Goal: Find specific page/section: Find specific page/section

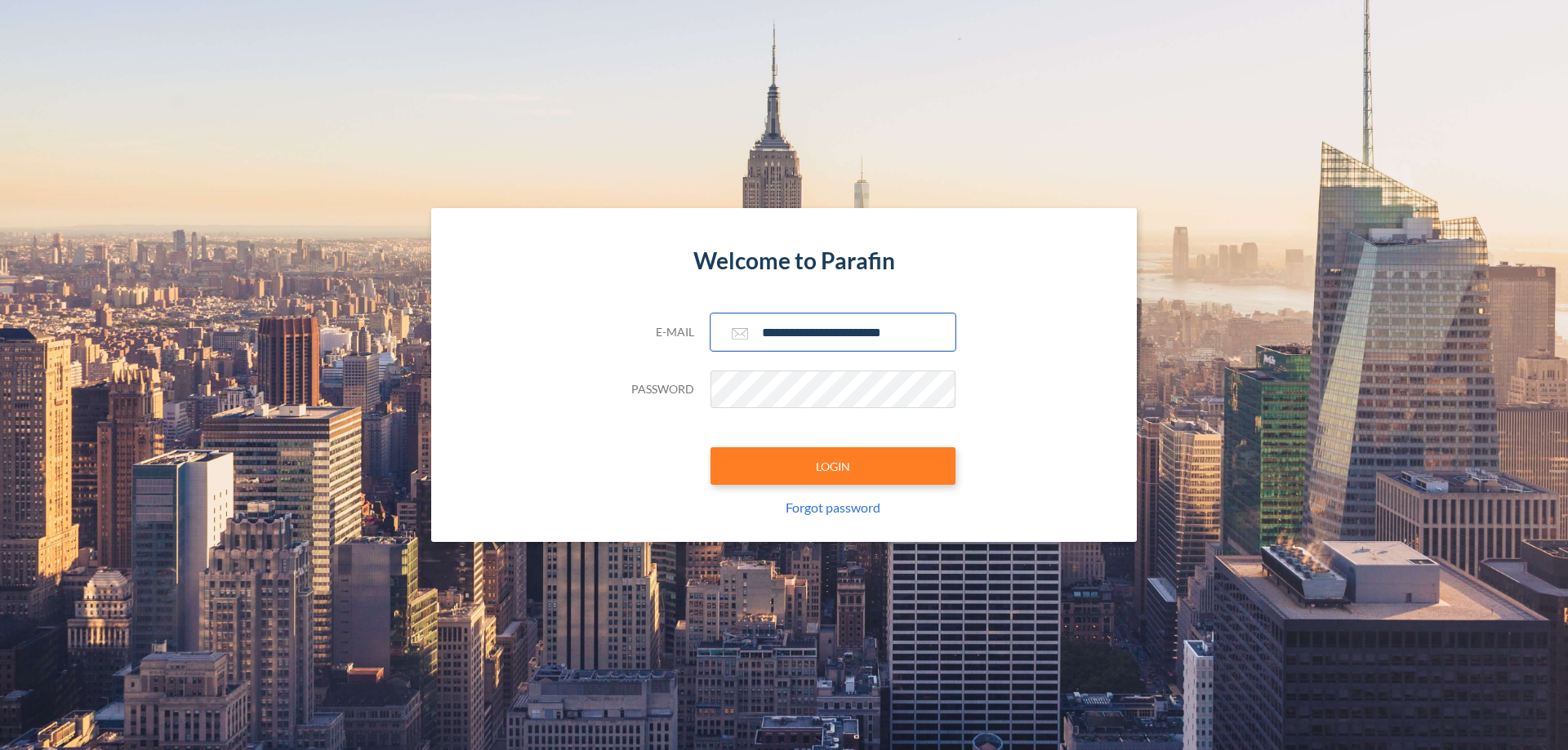
type input "**********"
click at [832, 466] on button "LOGIN" at bounding box center [832, 466] width 245 height 37
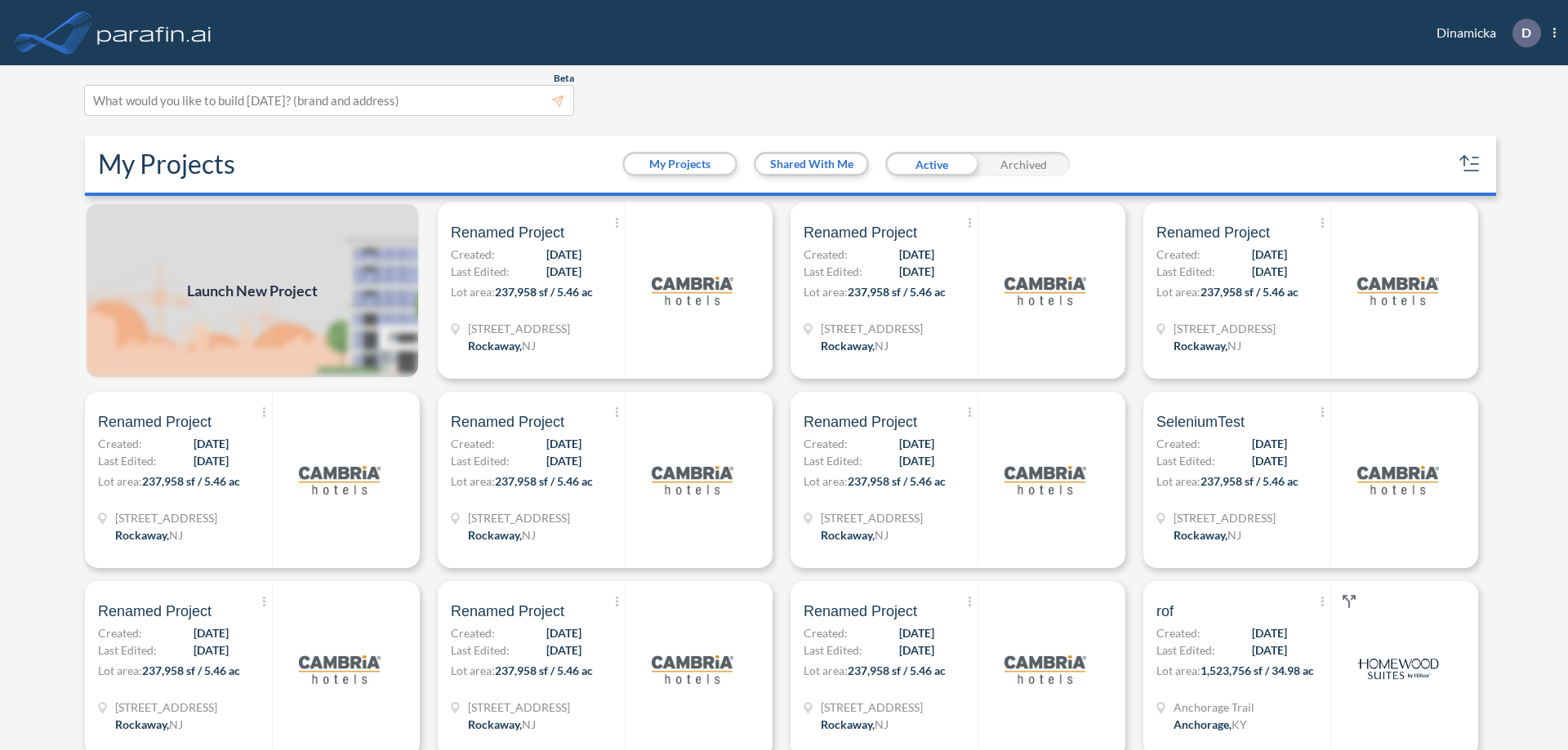
scroll to position [4, 0]
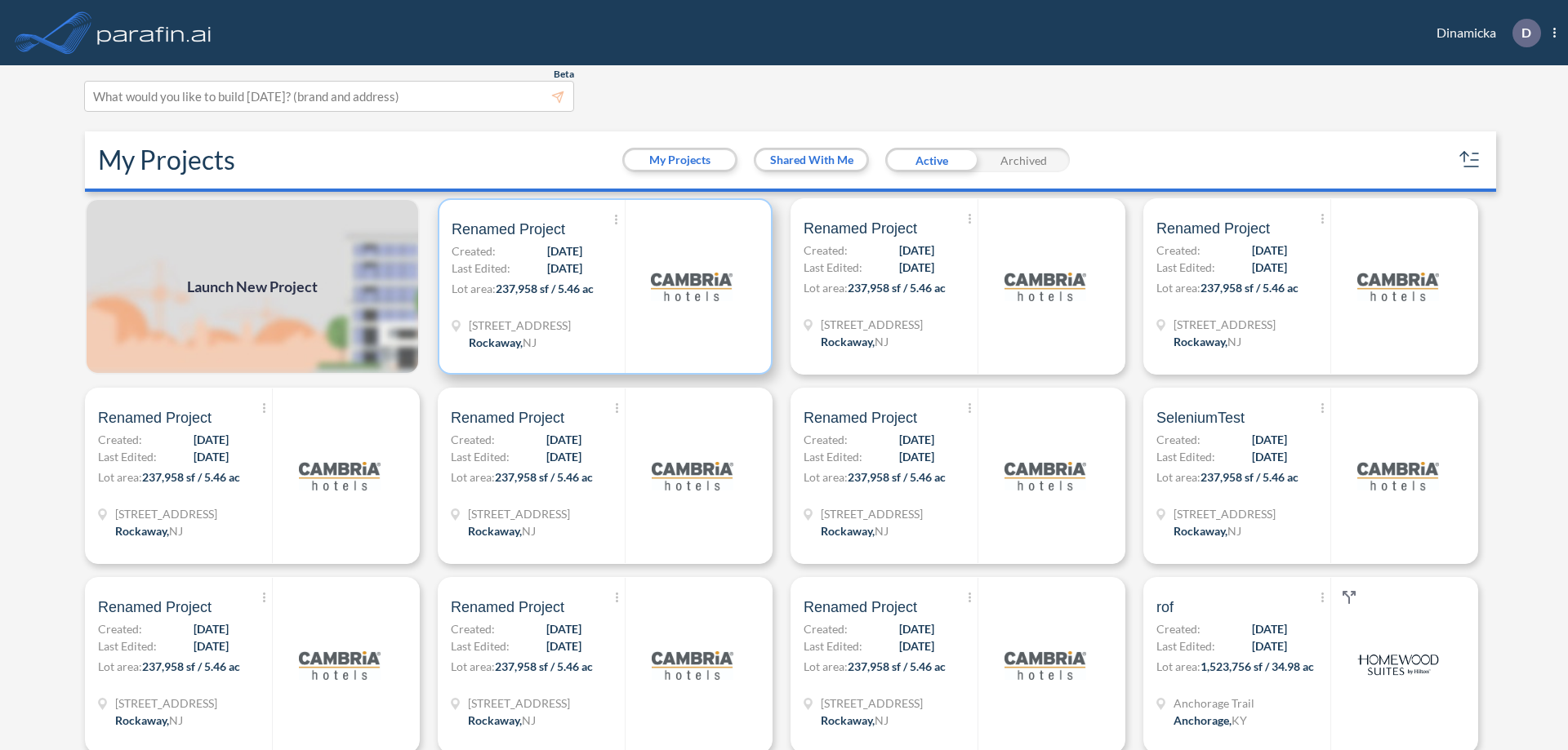
click at [602, 287] on p "Lot area: 237,958 sf / 5.46 ac" at bounding box center [538, 292] width 173 height 23
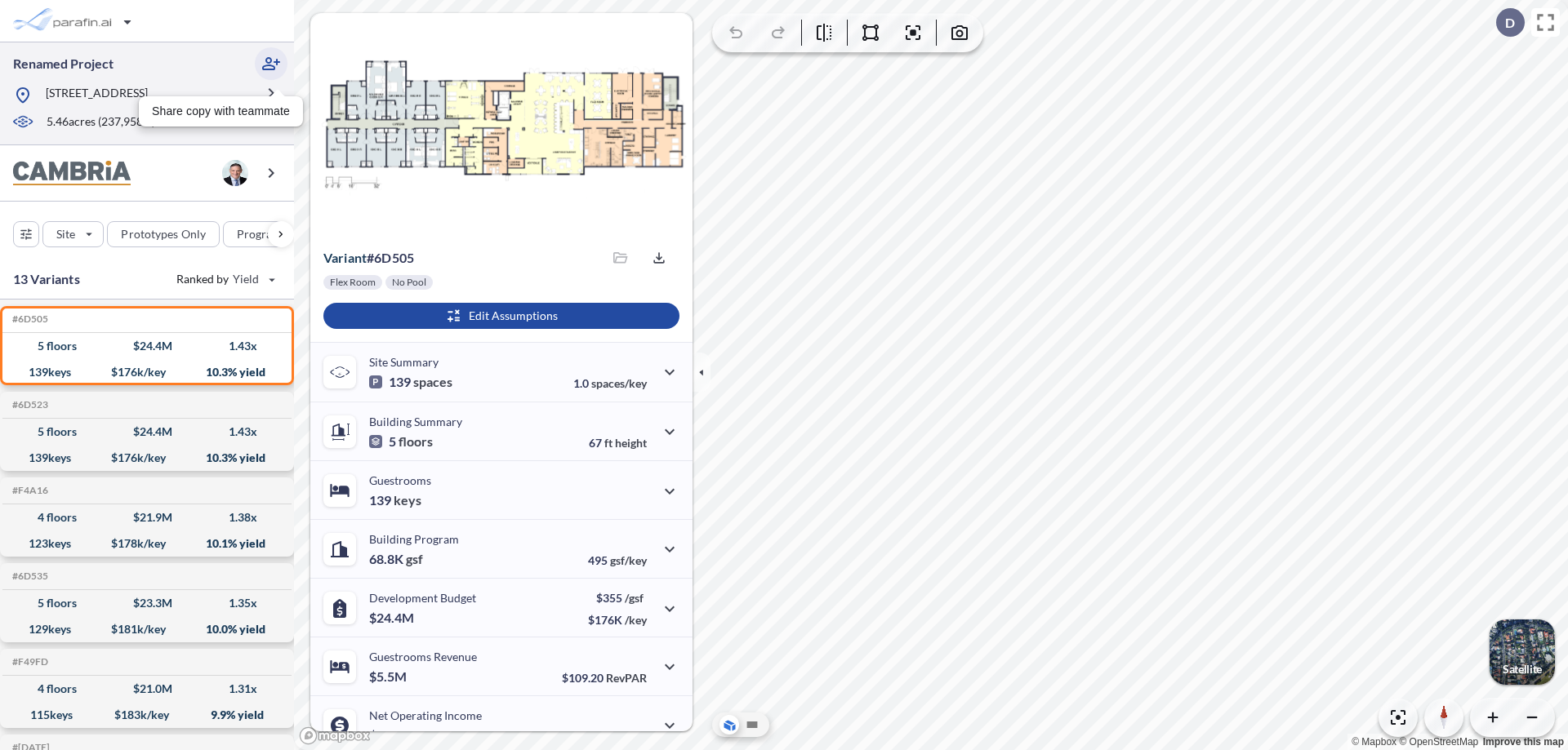
click at [271, 63] on icon "button" at bounding box center [271, 63] width 20 height 20
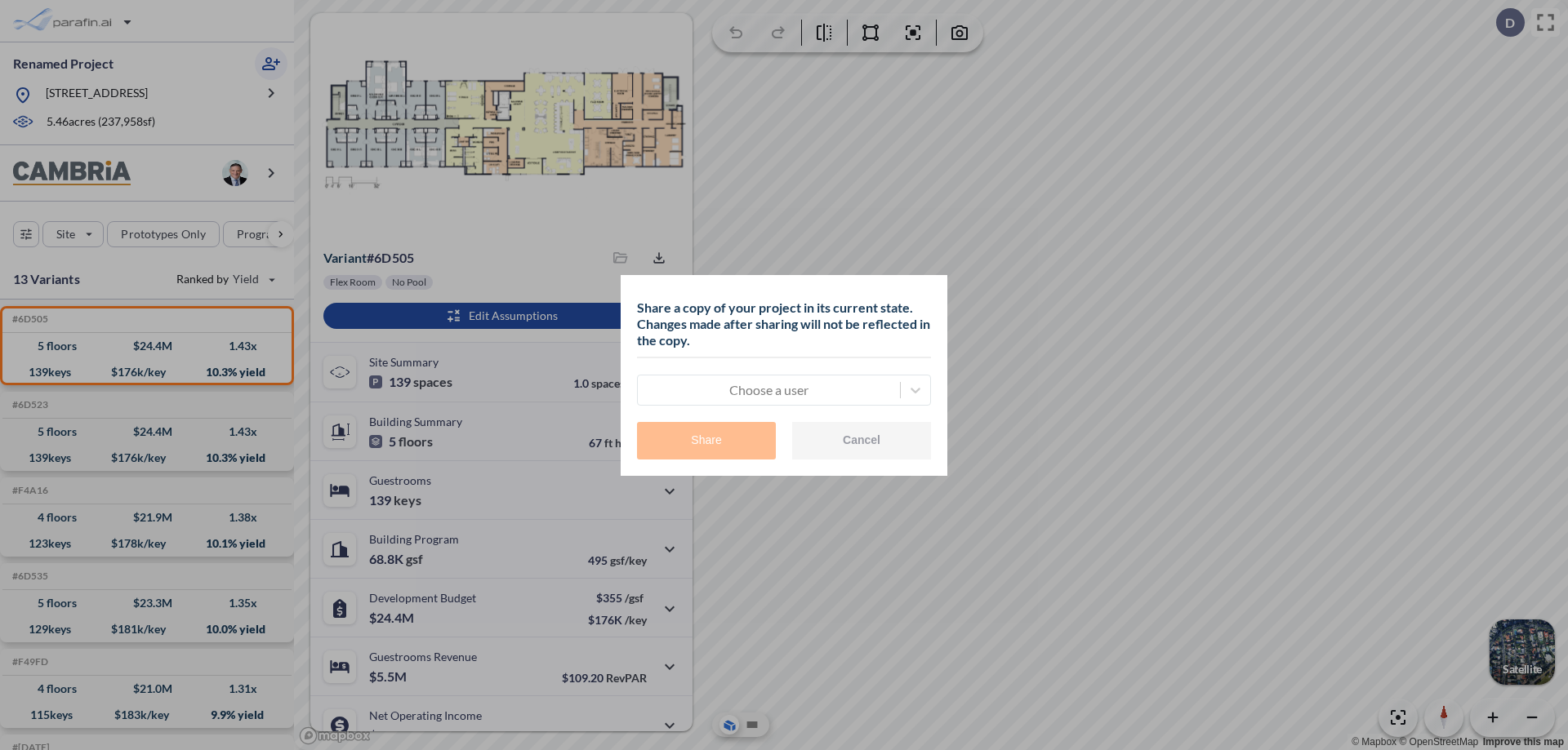
click at [768, 389] on div at bounding box center [769, 390] width 246 height 20
